Goal: Task Accomplishment & Management: Complete application form

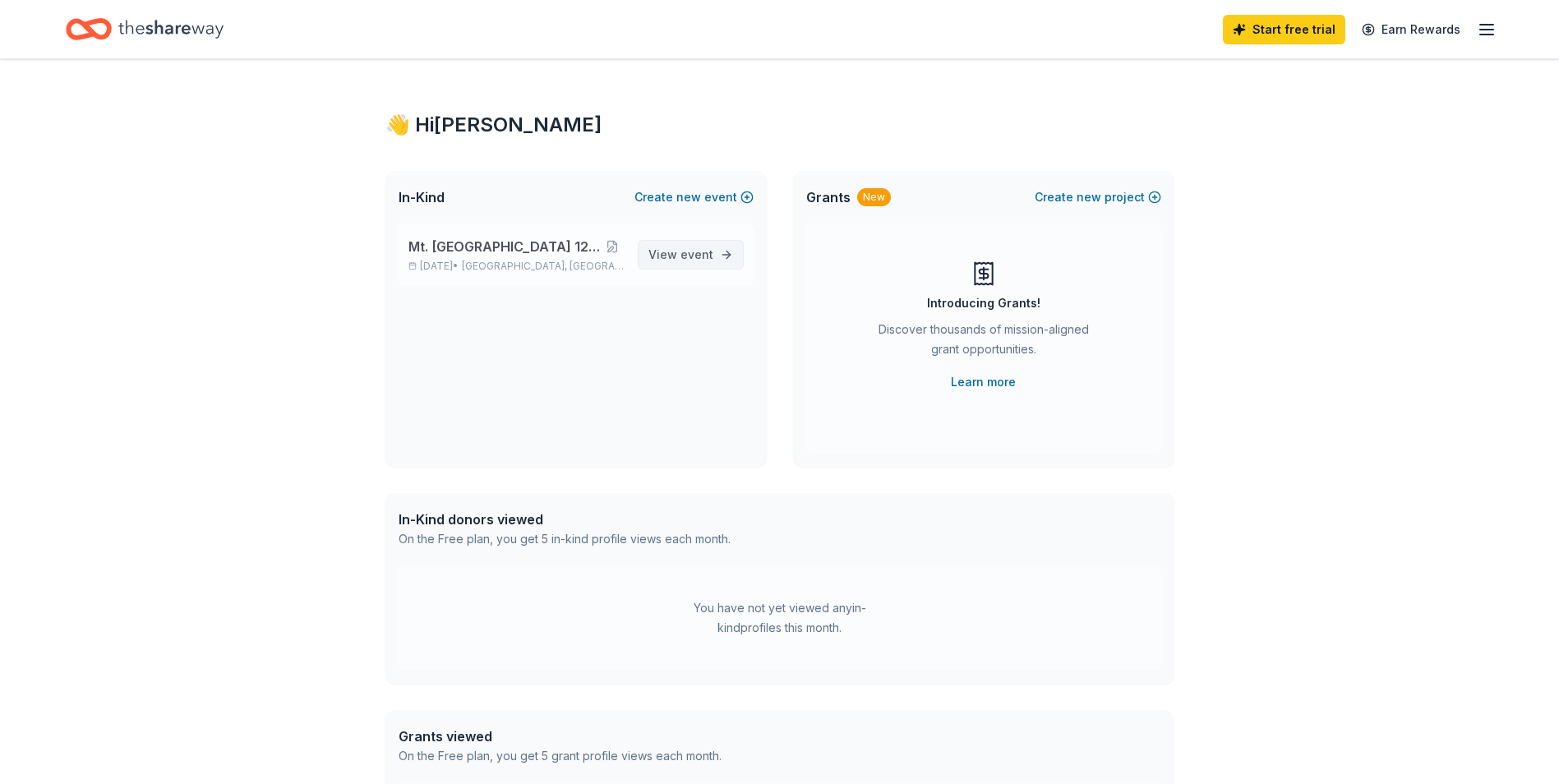
click at [694, 258] on span "event" at bounding box center [697, 254] width 33 height 14
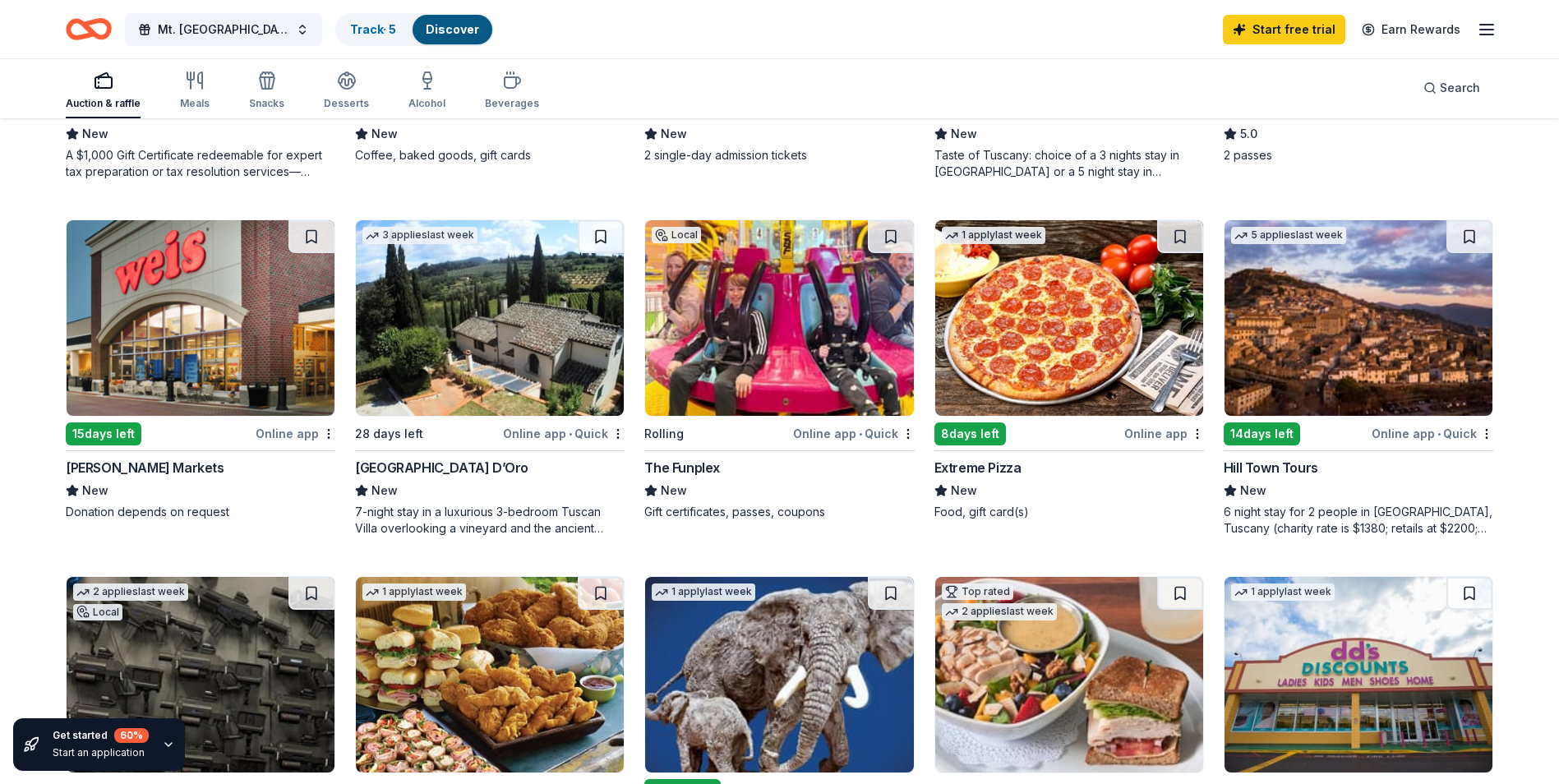
scroll to position [822, 0]
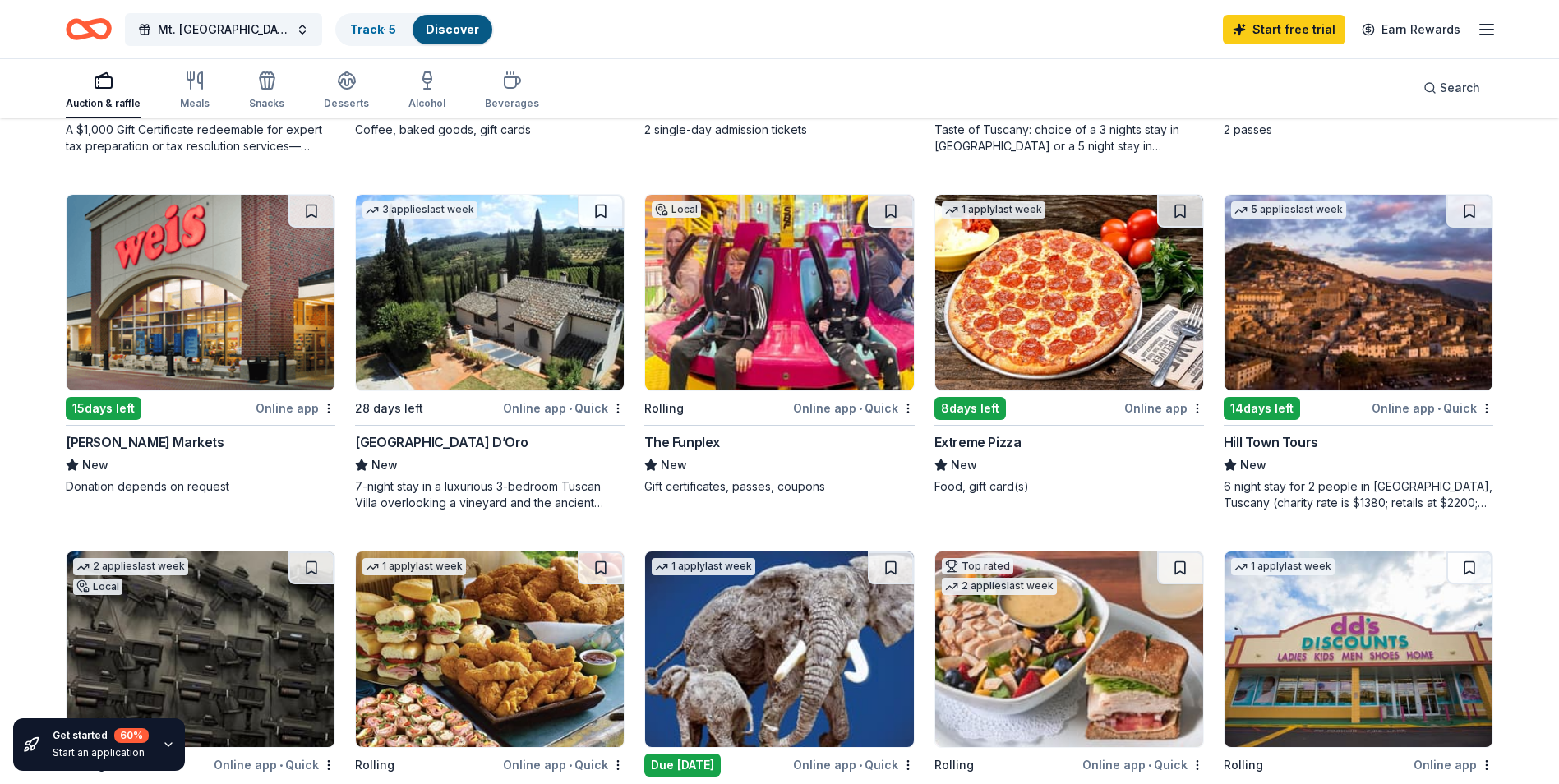
click at [839, 410] on div "Online app • Quick" at bounding box center [853, 408] width 121 height 21
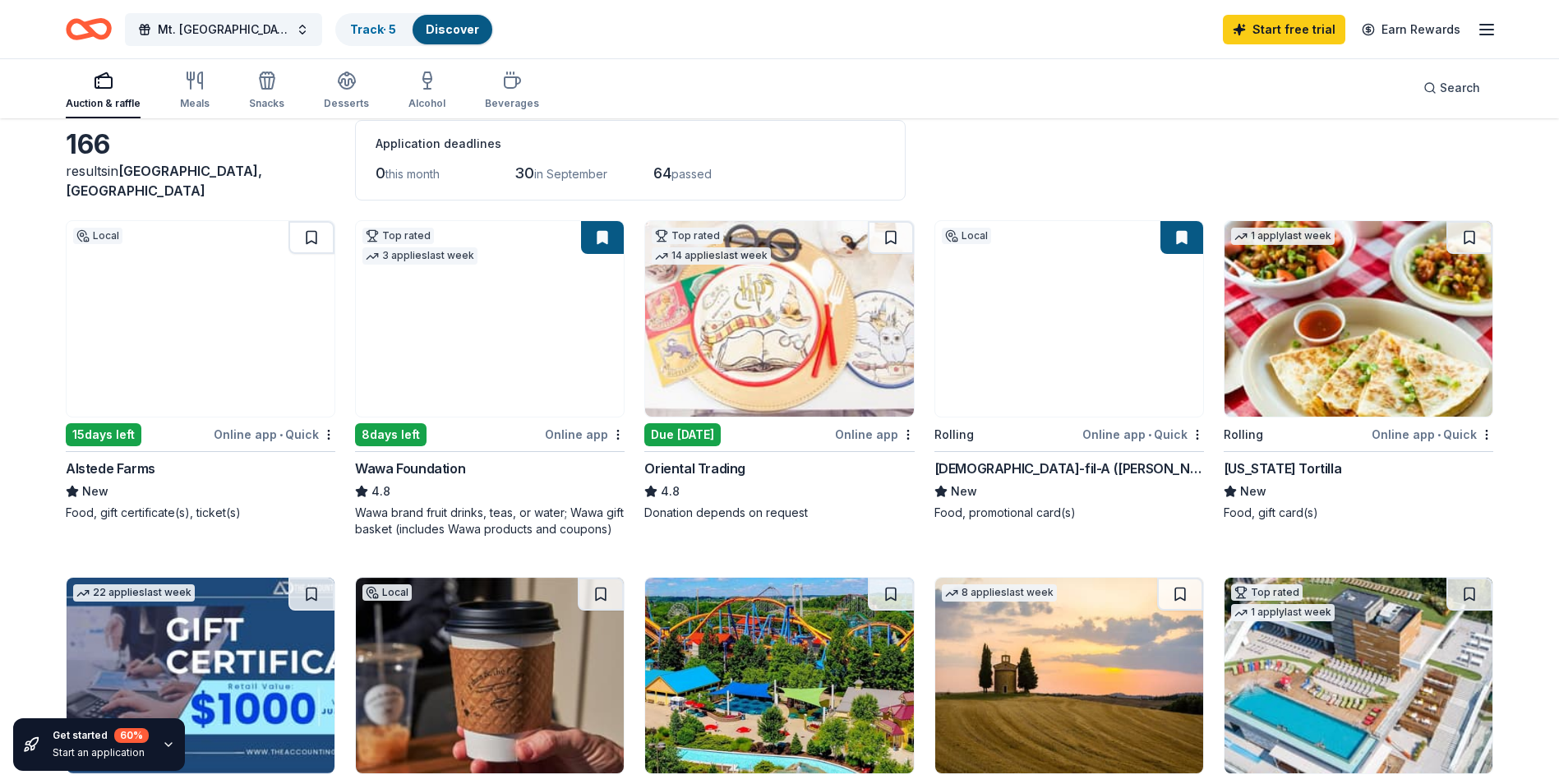
scroll to position [0, 0]
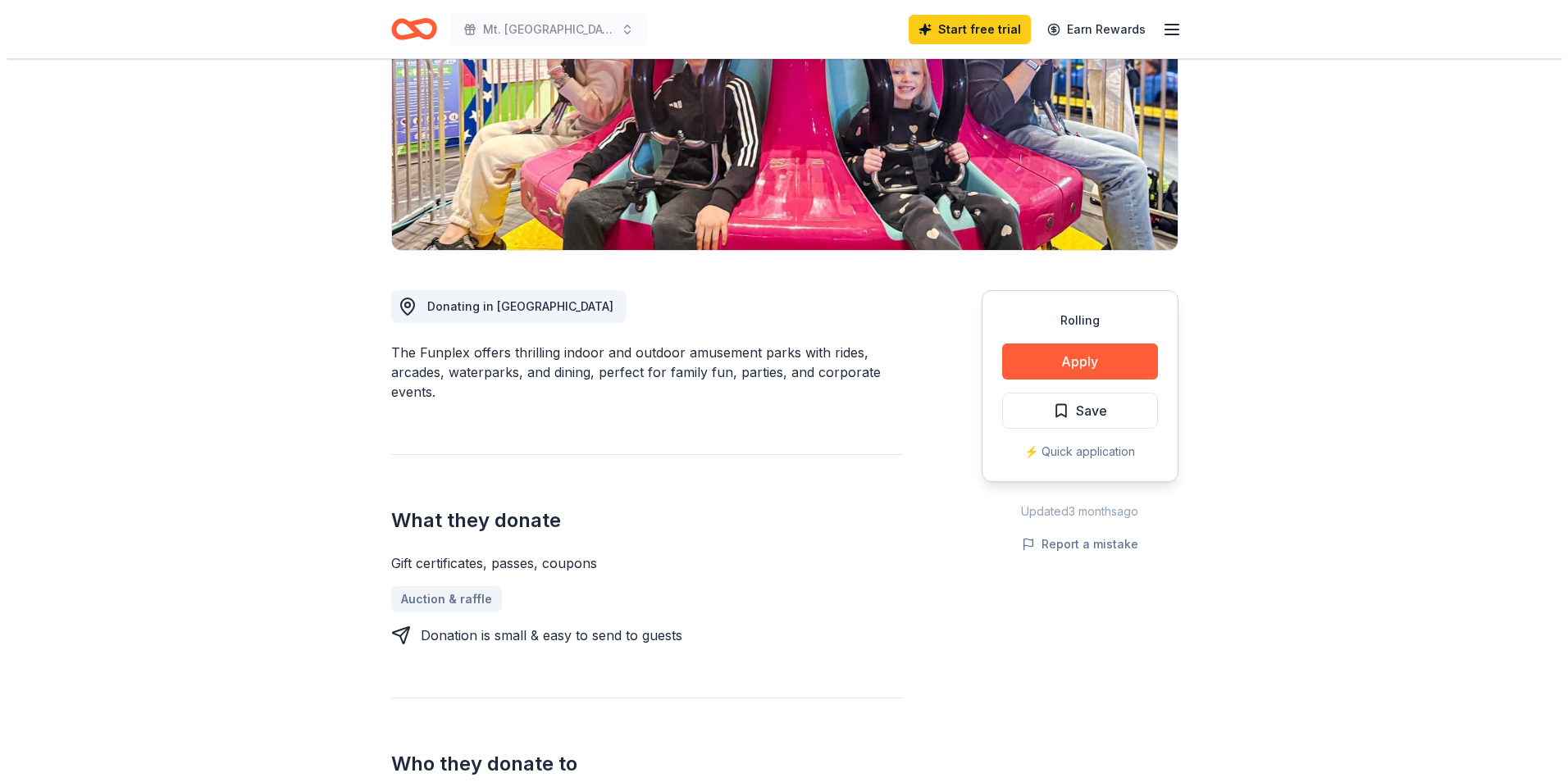
scroll to position [246, 0]
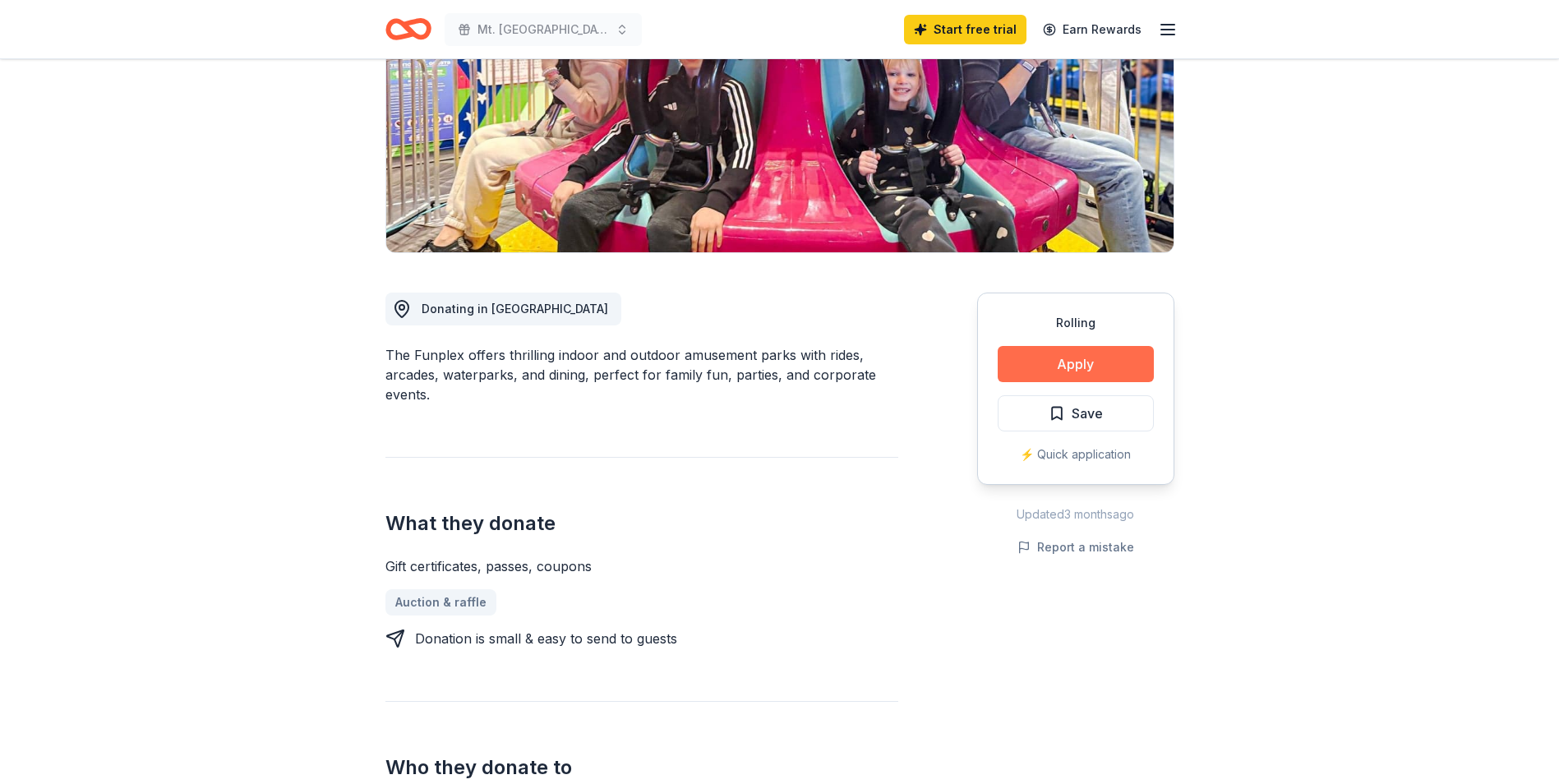
click at [1055, 361] on button "Apply" at bounding box center [1075, 364] width 156 height 36
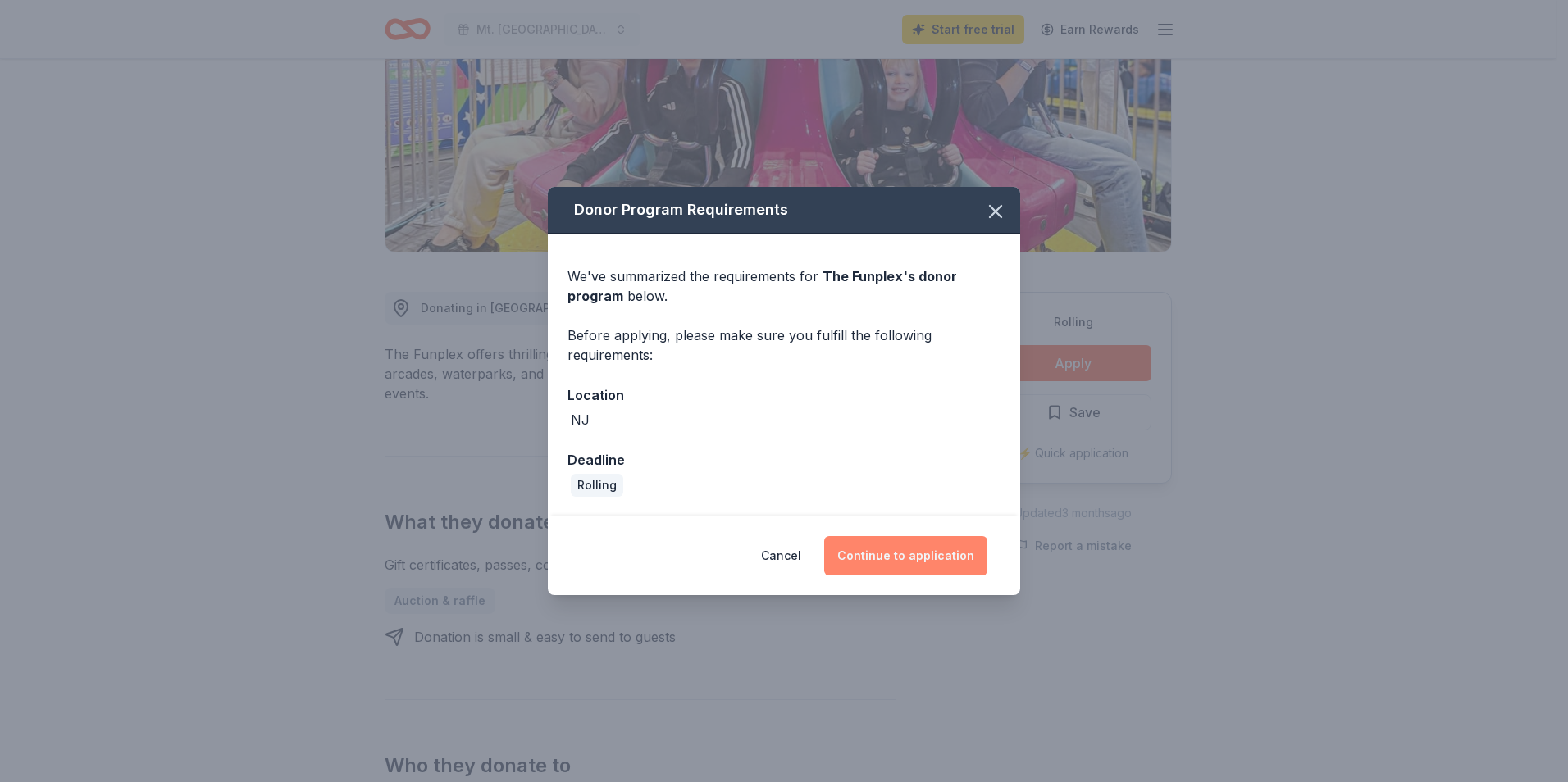
click at [924, 556] on button "Continue to application" at bounding box center [906, 555] width 163 height 39
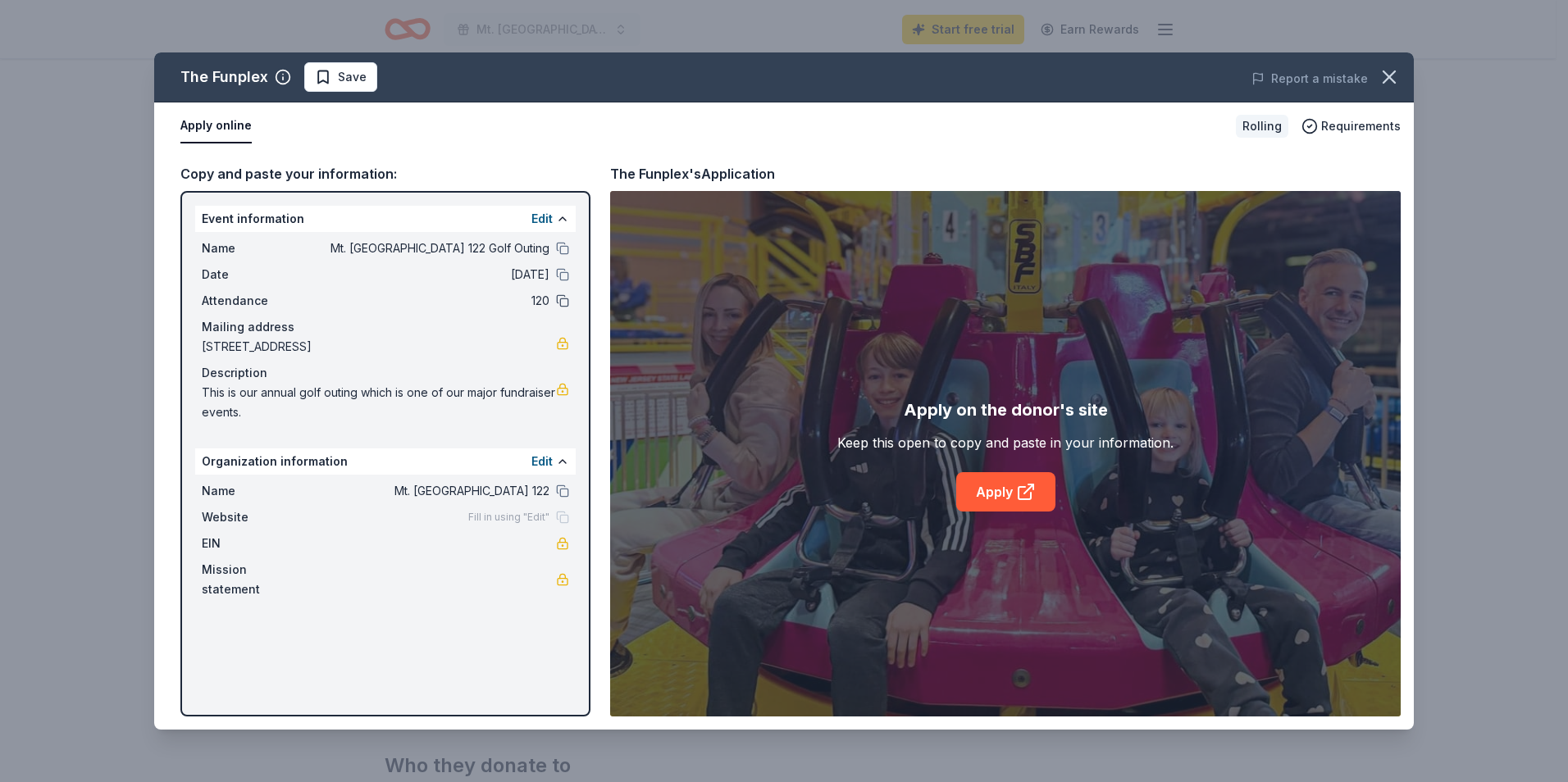
click at [562, 300] on button at bounding box center [562, 300] width 13 height 13
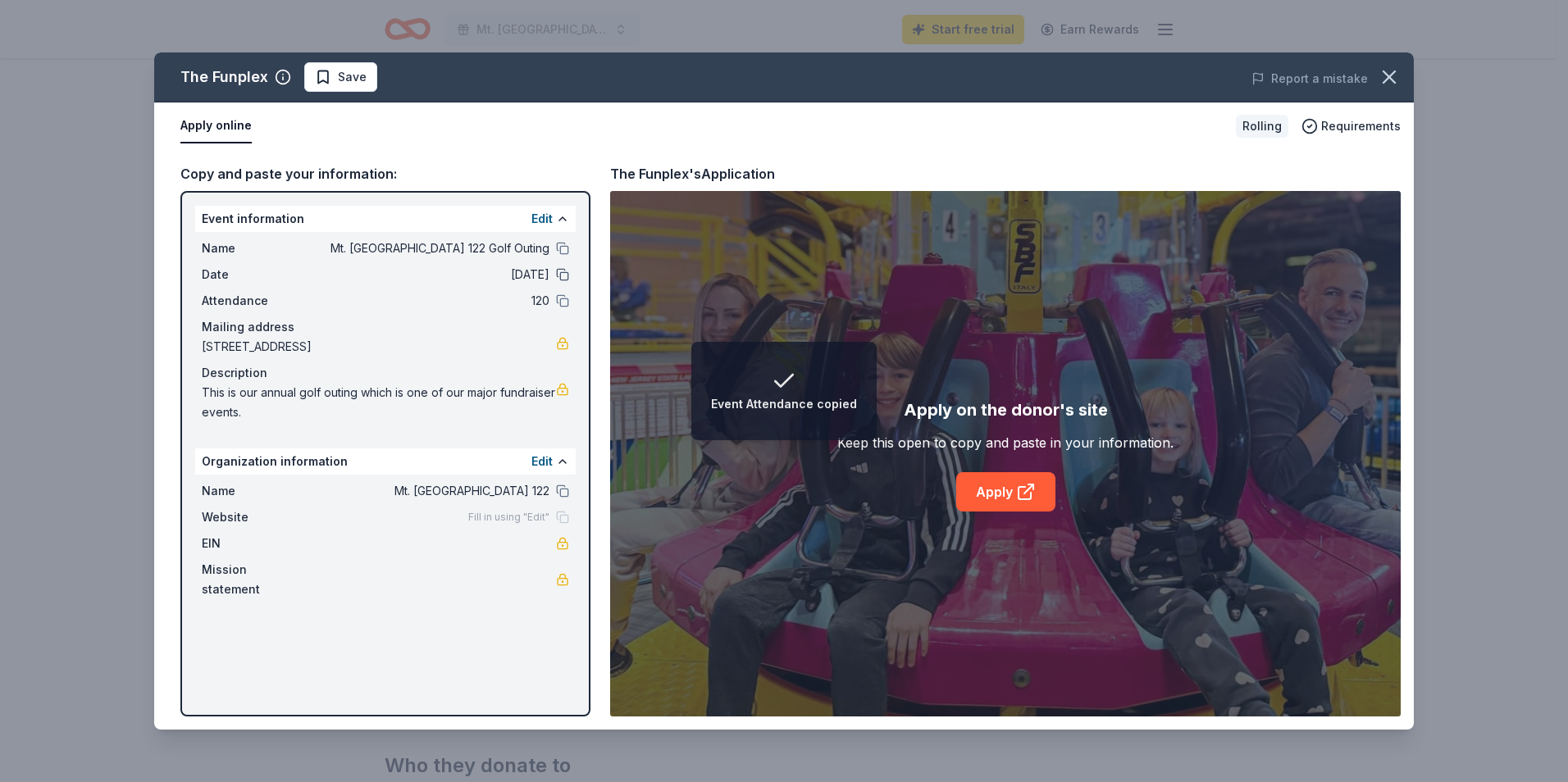
click at [565, 276] on button at bounding box center [562, 274] width 13 height 13
click at [568, 245] on button at bounding box center [562, 248] width 13 height 13
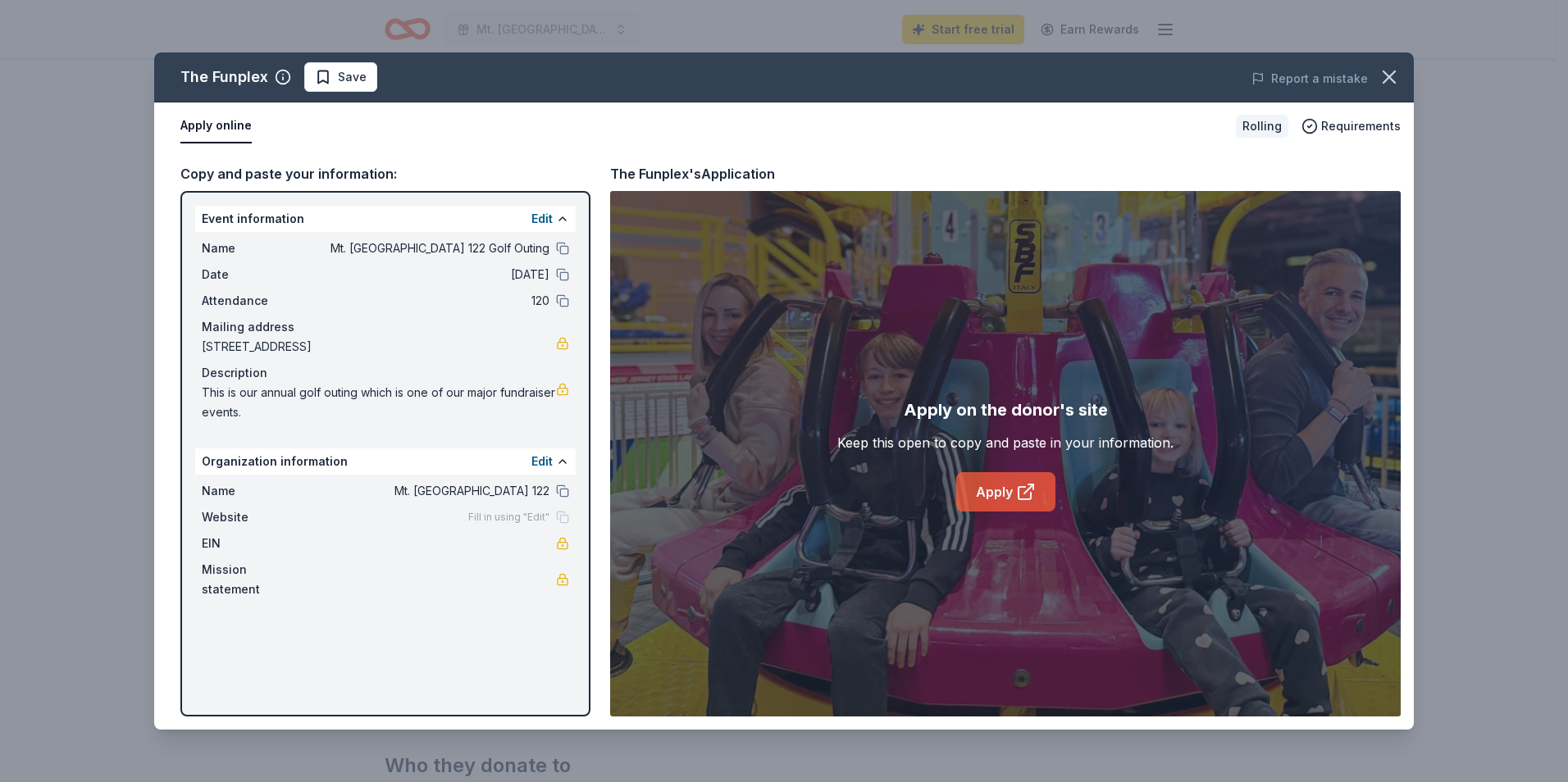
click at [994, 494] on link "Apply" at bounding box center [1006, 492] width 100 height 39
